Goal: Navigation & Orientation: Go to known website

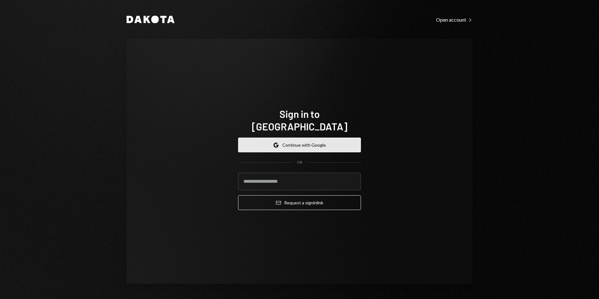
click at [304, 140] on button "Google Continue with Google" at bounding box center [299, 144] width 123 height 15
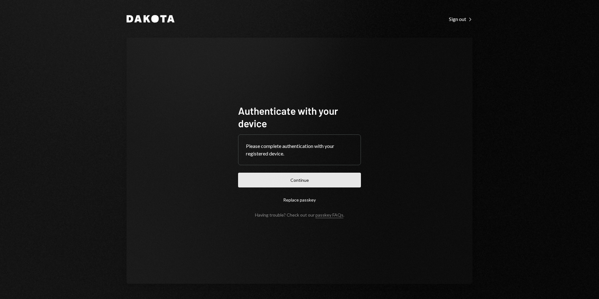
click at [311, 180] on button "Continue" at bounding box center [299, 179] width 123 height 15
